Goal: Task Accomplishment & Management: Manage account settings

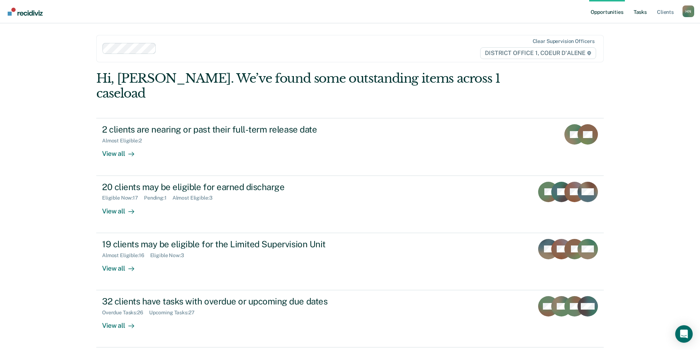
click at [646, 14] on link "Tasks" at bounding box center [640, 11] width 16 height 23
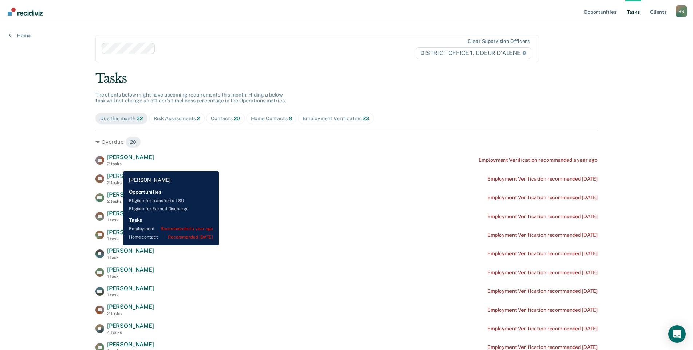
click at [111, 175] on span "[PERSON_NAME]" at bounding box center [130, 176] width 47 height 7
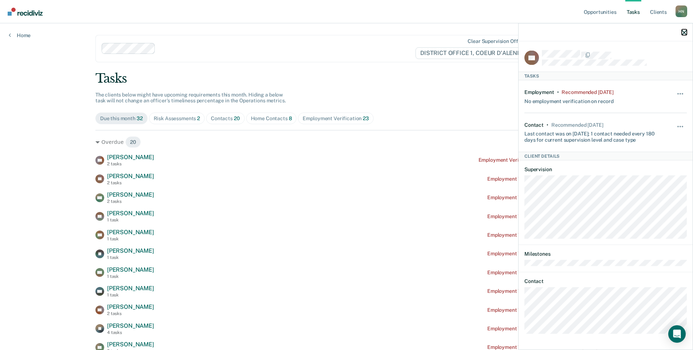
click at [684, 31] on icon "button" at bounding box center [684, 32] width 5 height 5
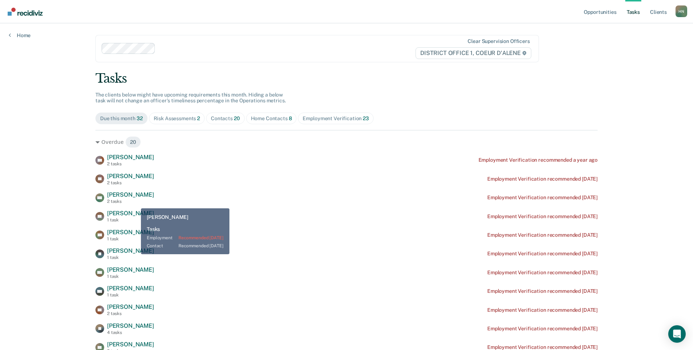
click at [129, 213] on span "[PERSON_NAME]" at bounding box center [130, 213] width 47 height 7
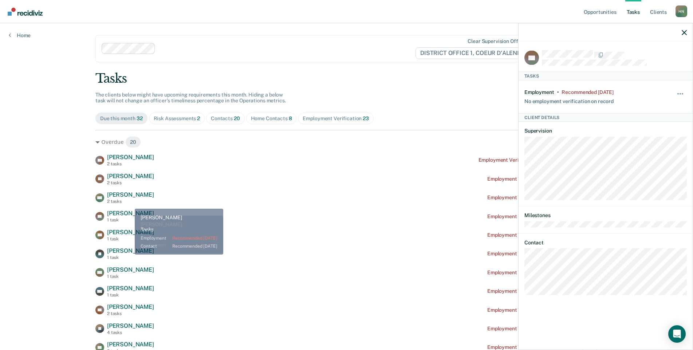
click at [129, 203] on div "2 tasks" at bounding box center [130, 201] width 47 height 5
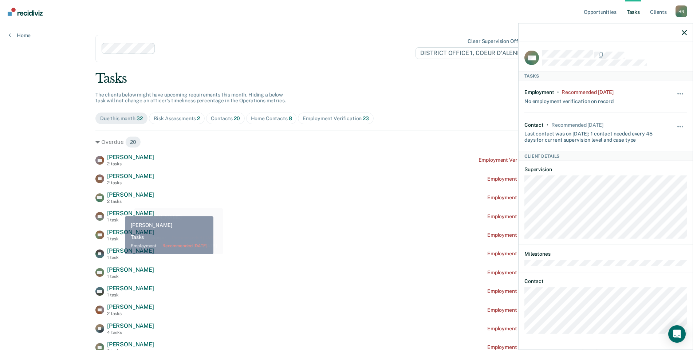
click at [120, 211] on span "[PERSON_NAME]" at bounding box center [130, 213] width 47 height 7
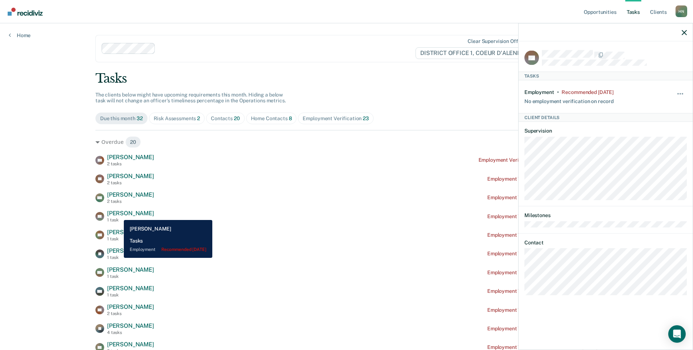
click at [118, 220] on div "1 task" at bounding box center [130, 220] width 47 height 5
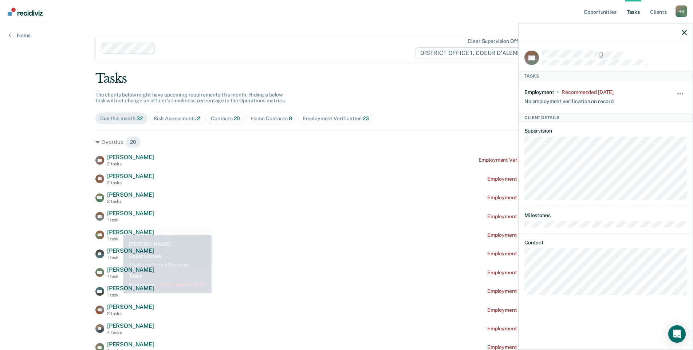
click at [118, 231] on span "[PERSON_NAME]" at bounding box center [130, 232] width 47 height 7
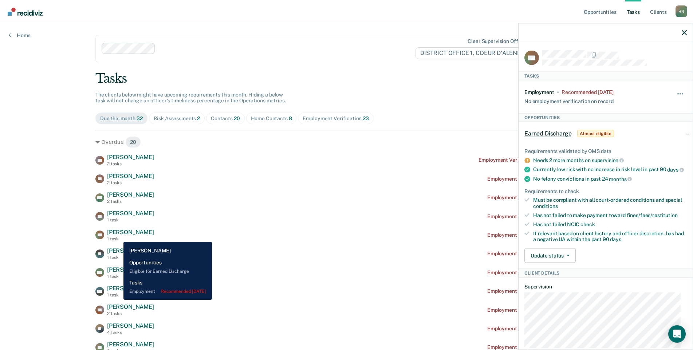
click at [118, 236] on div "1 task" at bounding box center [130, 238] width 47 height 5
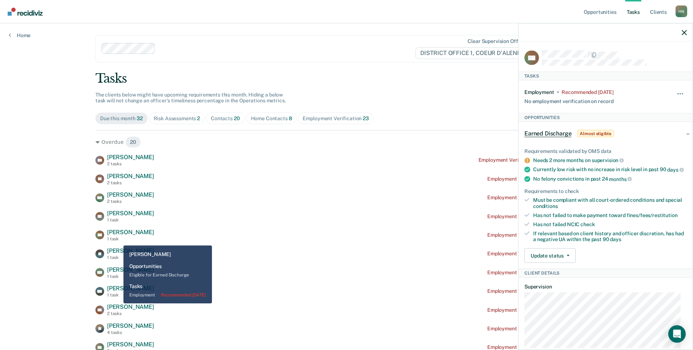
click at [120, 253] on span "[PERSON_NAME]" at bounding box center [130, 250] width 47 height 7
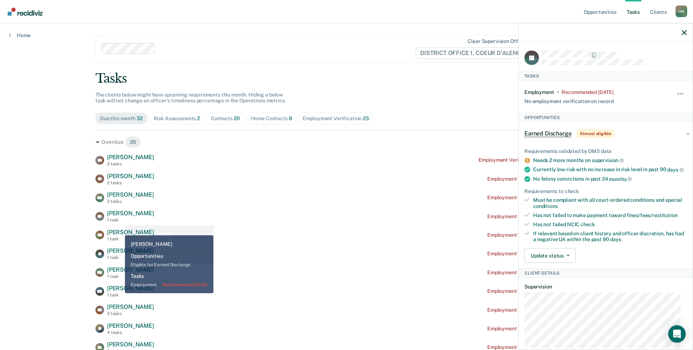
click at [120, 220] on div "1 task" at bounding box center [130, 220] width 47 height 5
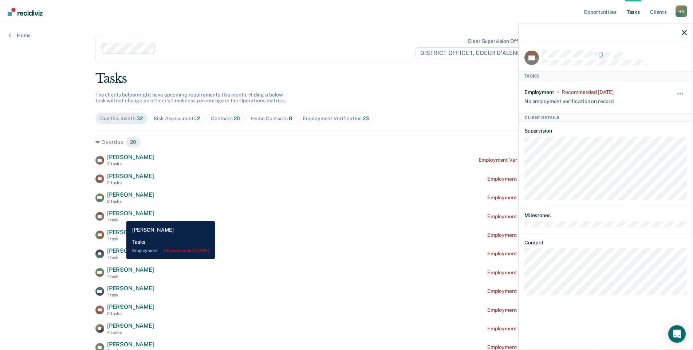
click at [122, 198] on span "[PERSON_NAME]" at bounding box center [130, 194] width 47 height 7
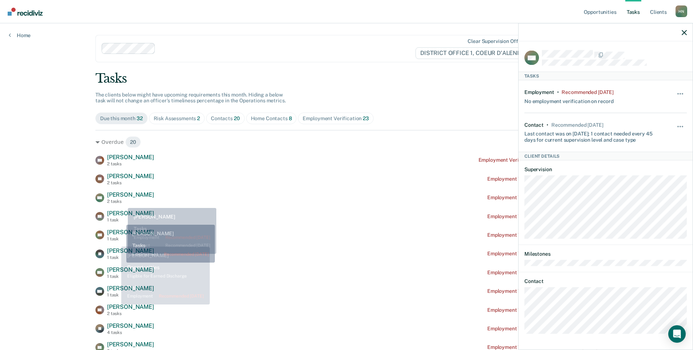
click at [115, 246] on div "AH [PERSON_NAME] 2 tasks Employment Verification recommended a year ago TS [PER…" at bounding box center [346, 338] width 502 height 369
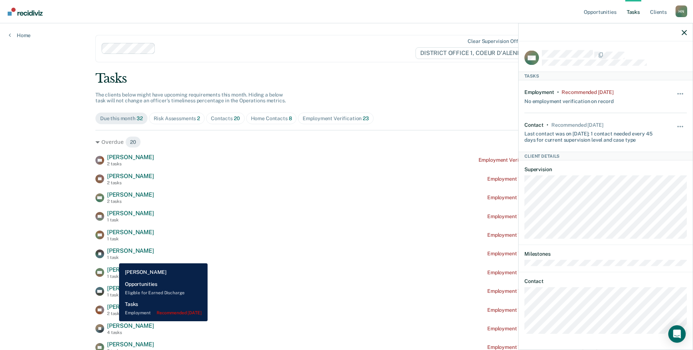
click at [114, 258] on div "1 task" at bounding box center [130, 257] width 47 height 5
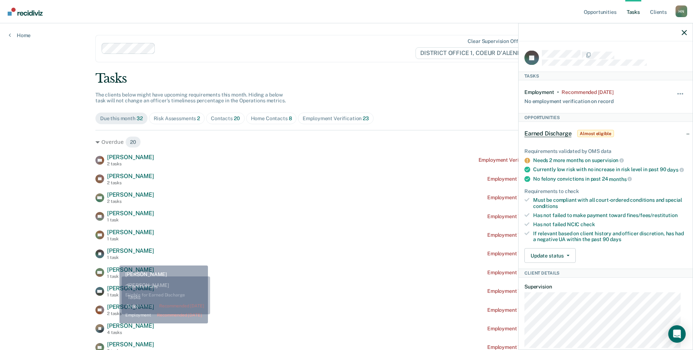
click at [116, 273] on span "[PERSON_NAME]" at bounding box center [130, 269] width 47 height 7
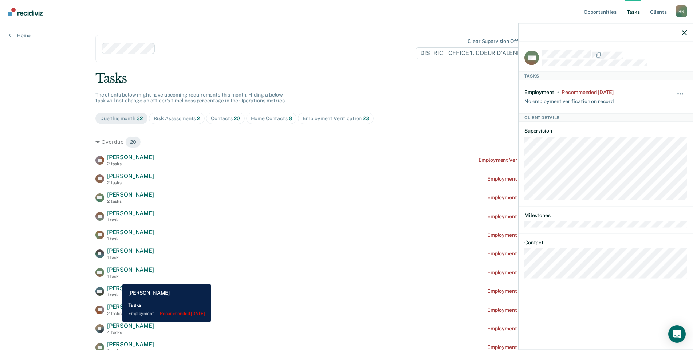
click at [117, 286] on span "[PERSON_NAME]" at bounding box center [130, 288] width 47 height 7
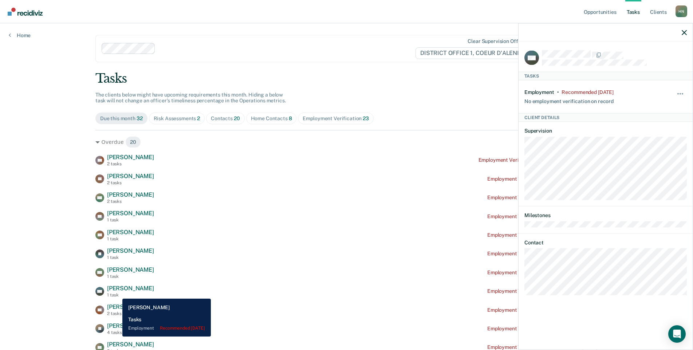
click at [117, 294] on div "1 task" at bounding box center [130, 295] width 47 height 5
click at [117, 300] on div "AH [PERSON_NAME] 2 tasks Employment Verification recommended a year ago TS [PER…" at bounding box center [346, 338] width 502 height 369
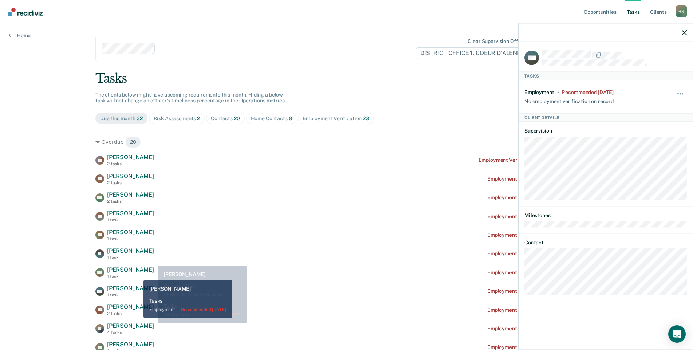
click at [138, 275] on div "1 task" at bounding box center [130, 276] width 47 height 5
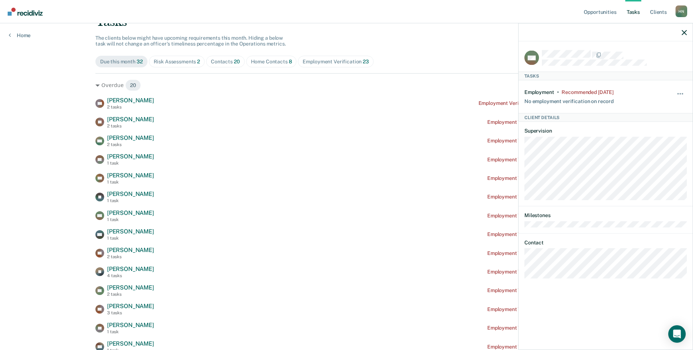
scroll to position [109, 0]
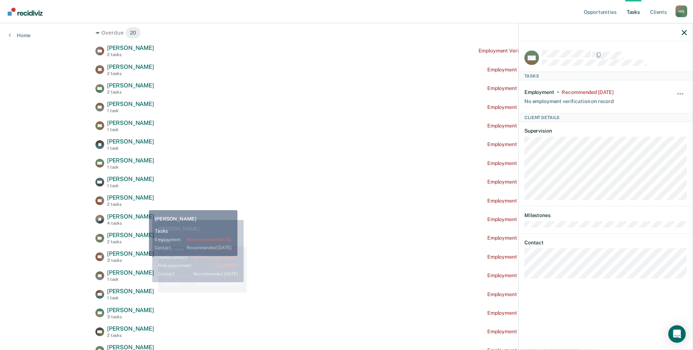
click at [139, 200] on span "[PERSON_NAME]" at bounding box center [130, 197] width 47 height 7
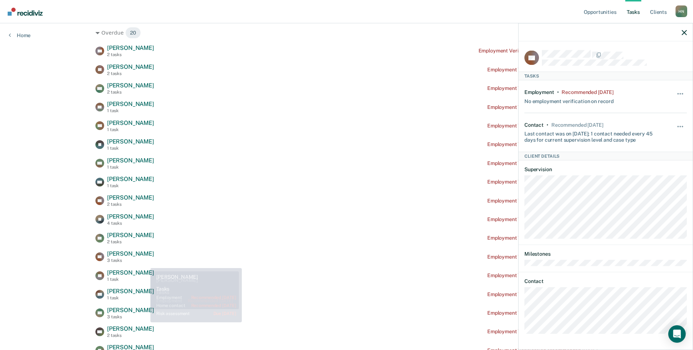
scroll to position [291, 0]
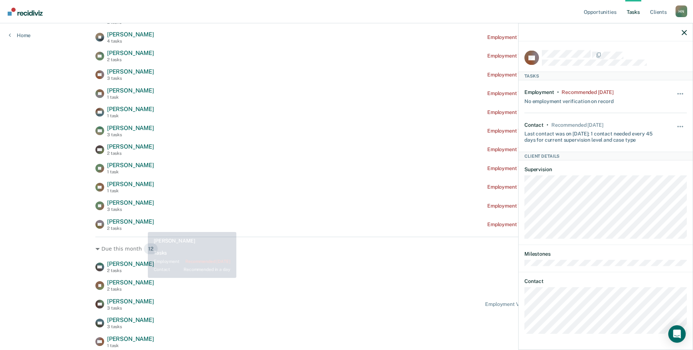
click at [142, 225] on span "[PERSON_NAME]" at bounding box center [130, 221] width 47 height 7
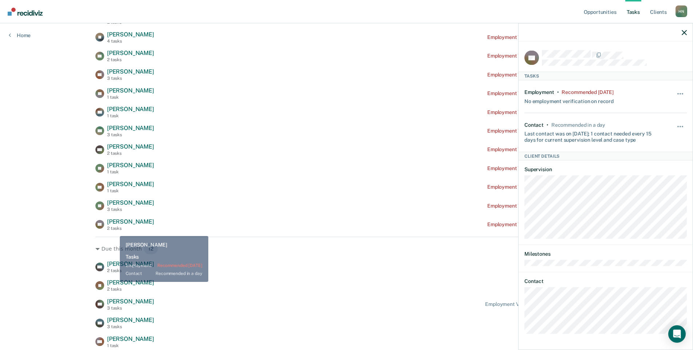
click at [112, 231] on div "Overdue 20 AH [PERSON_NAME] 2 tasks Employment Verification recommended a year …" at bounding box center [346, 159] width 502 height 641
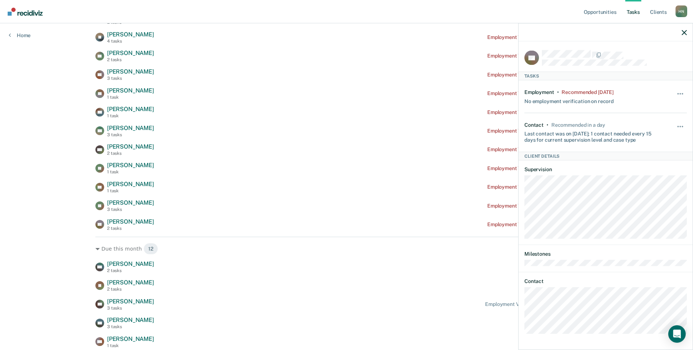
click at [112, 231] on div "Overdue 20 AH [PERSON_NAME] 2 tasks Employment Verification recommended a year …" at bounding box center [346, 159] width 502 height 641
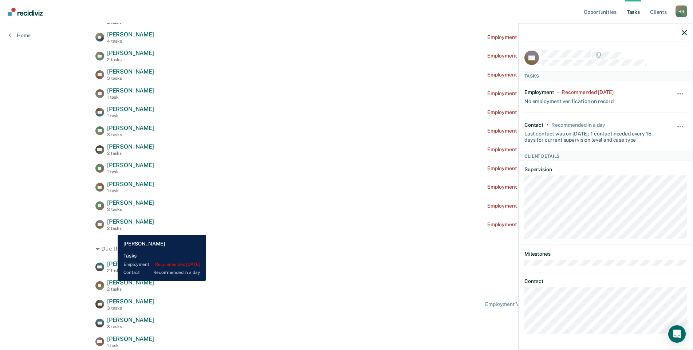
click at [112, 230] on div "2 tasks" at bounding box center [130, 228] width 47 height 5
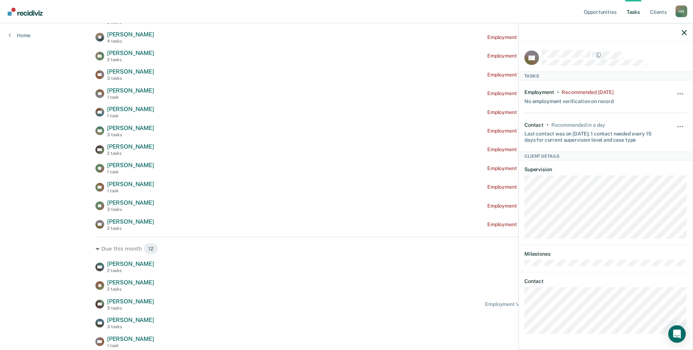
click at [122, 215] on div "AH [PERSON_NAME] 2 tasks Employment Verification recommended a year ago TS [PER…" at bounding box center [346, 46] width 502 height 369
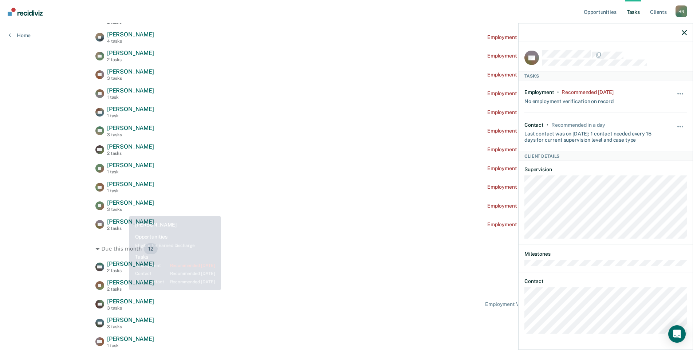
click at [124, 208] on div "3 tasks" at bounding box center [130, 209] width 47 height 5
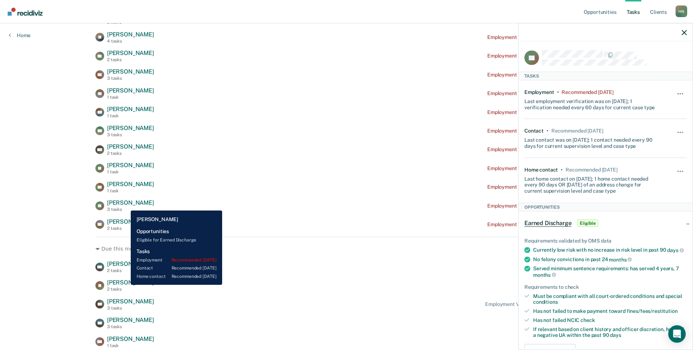
click at [126, 187] on span "[PERSON_NAME]" at bounding box center [130, 184] width 47 height 7
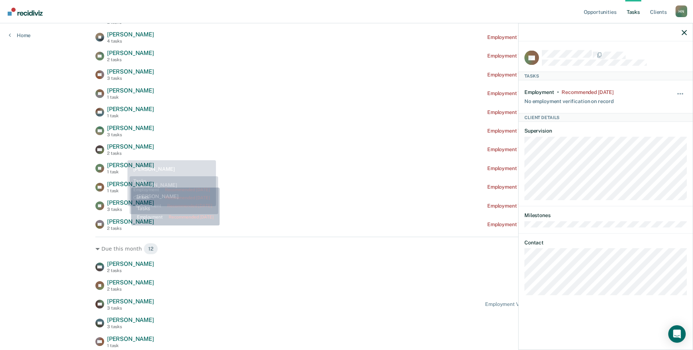
click at [122, 155] on div "2 tasks" at bounding box center [130, 153] width 47 height 5
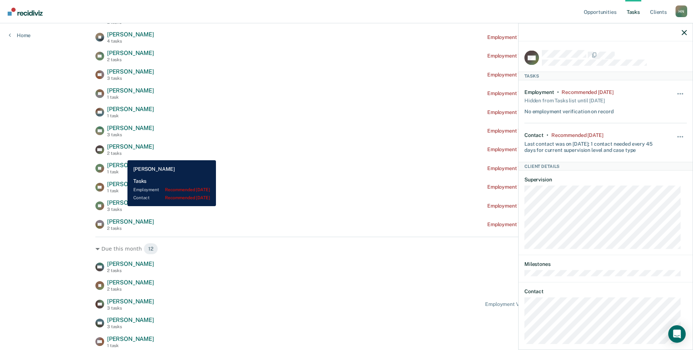
click at [122, 163] on span "[PERSON_NAME]" at bounding box center [130, 165] width 47 height 7
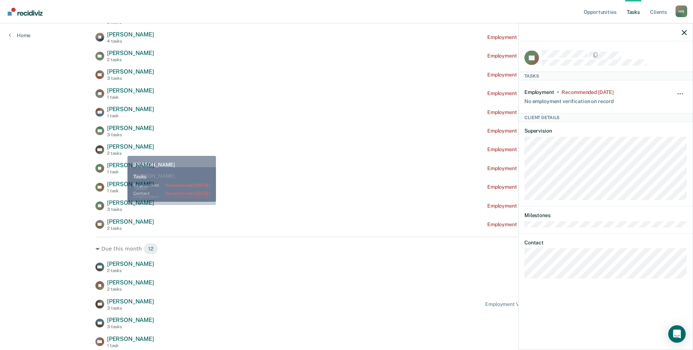
drag, startPoint x: 122, startPoint y: 150, endPoint x: 123, endPoint y: 146, distance: 4.2
click at [122, 150] on span "[PERSON_NAME]" at bounding box center [130, 146] width 47 height 7
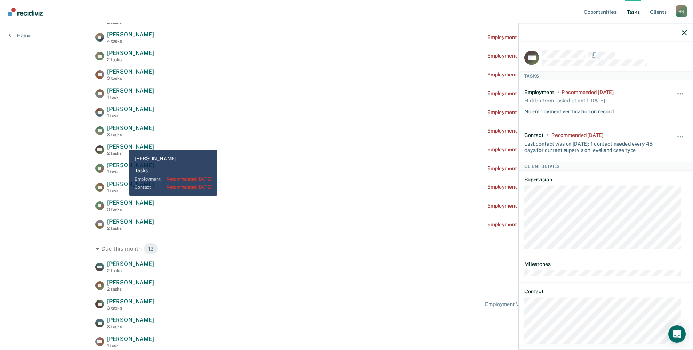
click at [124, 127] on span "[PERSON_NAME]" at bounding box center [130, 128] width 47 height 7
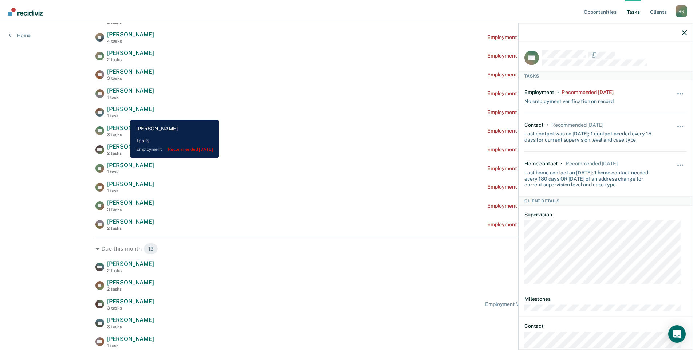
click at [125, 114] on div "1 task" at bounding box center [130, 115] width 47 height 5
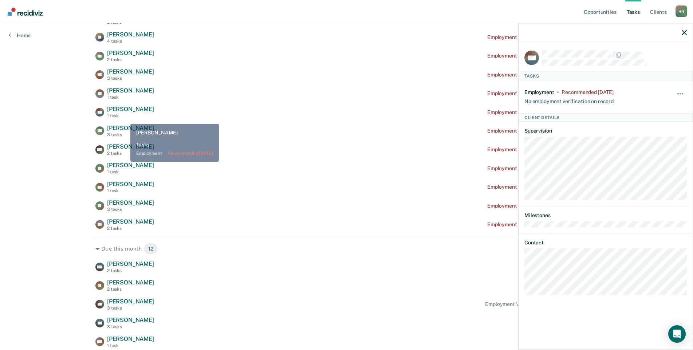
click at [124, 123] on div "AH [PERSON_NAME] 2 tasks Employment Verification recommended a year ago TS [PER…" at bounding box center [346, 46] width 502 height 369
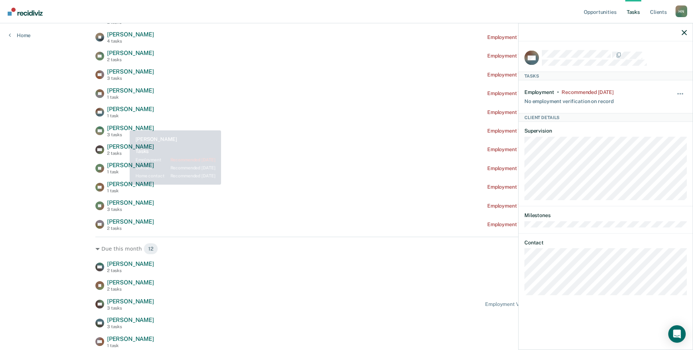
click at [124, 127] on span "[PERSON_NAME]" at bounding box center [130, 128] width 47 height 7
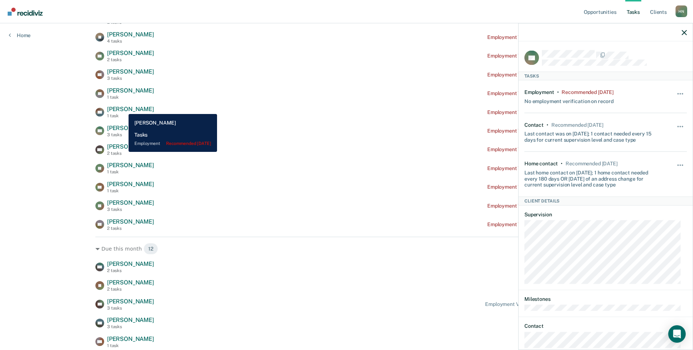
click at [123, 109] on span "[PERSON_NAME]" at bounding box center [130, 109] width 47 height 7
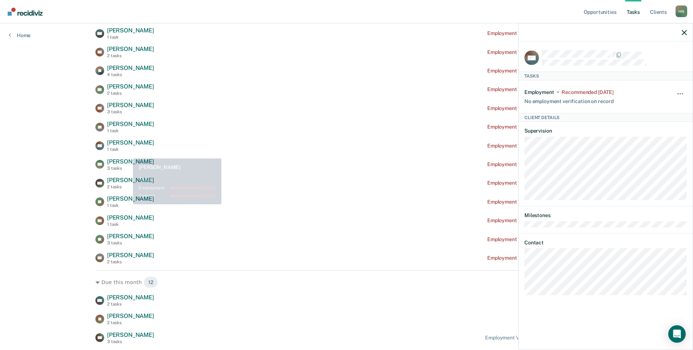
scroll to position [219, 0]
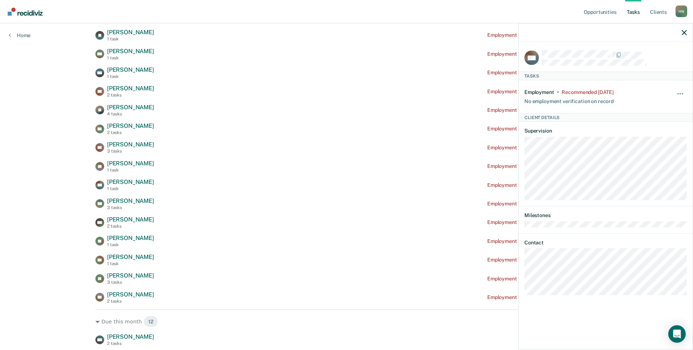
click at [130, 162] on span "[PERSON_NAME]" at bounding box center [130, 163] width 47 height 7
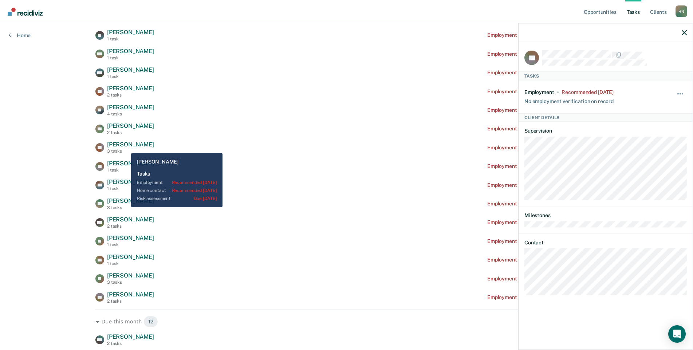
click at [126, 148] on span "[PERSON_NAME]" at bounding box center [130, 144] width 47 height 7
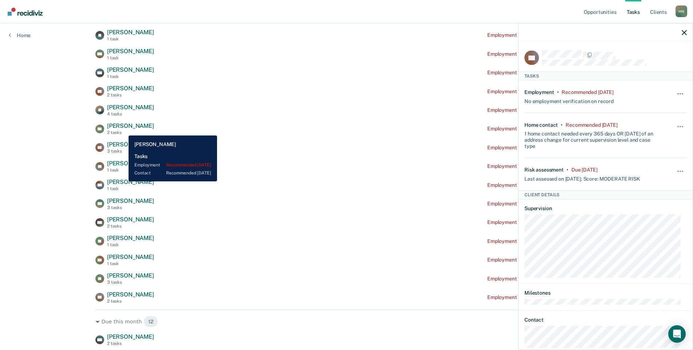
click at [123, 130] on div "[PERSON_NAME] 2 tasks" at bounding box center [130, 128] width 47 height 13
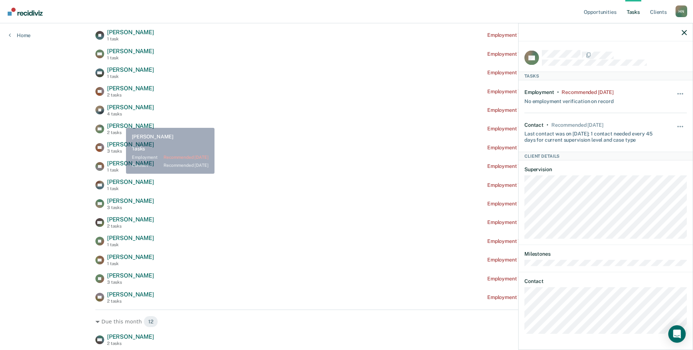
click at [121, 114] on div "4 tasks" at bounding box center [130, 113] width 47 height 5
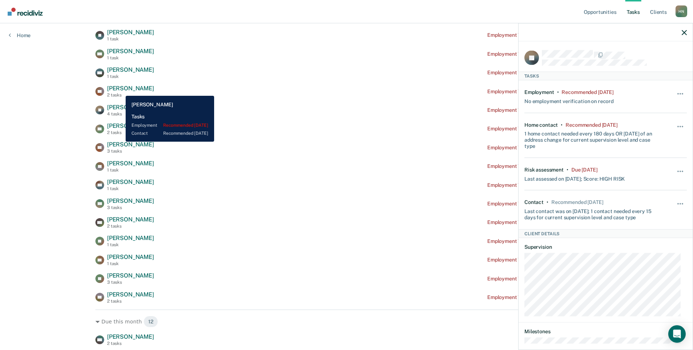
click at [120, 90] on span "[PERSON_NAME]" at bounding box center [130, 88] width 47 height 7
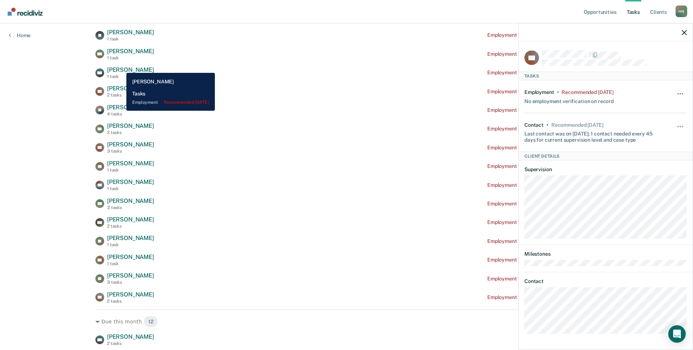
click at [121, 67] on span "[PERSON_NAME]" at bounding box center [130, 69] width 47 height 7
